Goal: Information Seeking & Learning: Learn about a topic

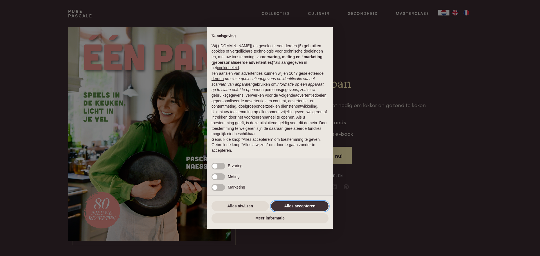
click at [287, 206] on button "Alles accepteren" at bounding box center [299, 206] width 57 height 10
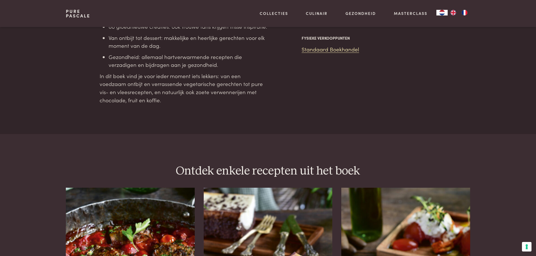
scroll to position [675, 0]
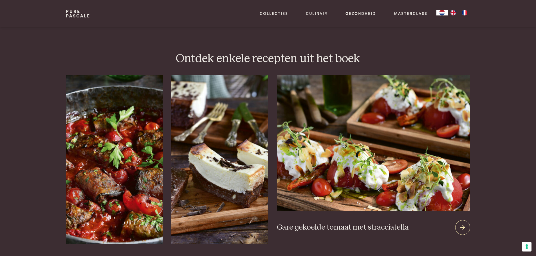
click at [463, 224] on icon at bounding box center [462, 228] width 5 height 8
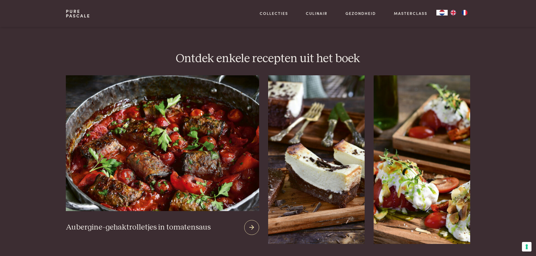
drag, startPoint x: 99, startPoint y: 157, endPoint x: 103, endPoint y: 158, distance: 4.5
click at [99, 157] on img at bounding box center [162, 143] width 193 height 136
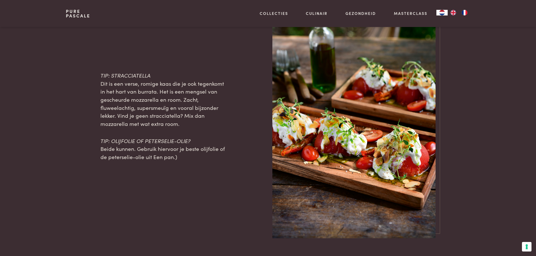
scroll to position [562, 0]
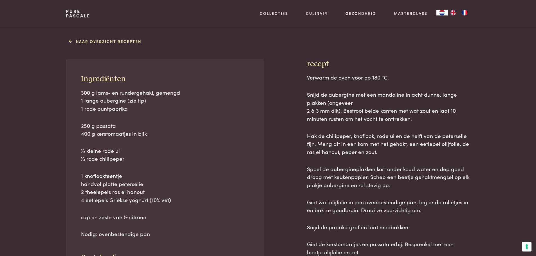
scroll to position [253, 0]
